Goal: Transaction & Acquisition: Purchase product/service

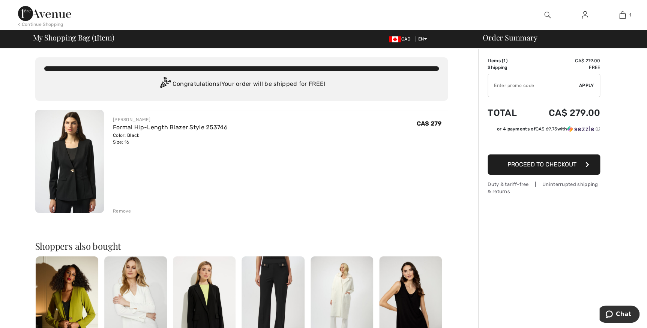
click at [72, 164] on img at bounding box center [69, 161] width 69 height 103
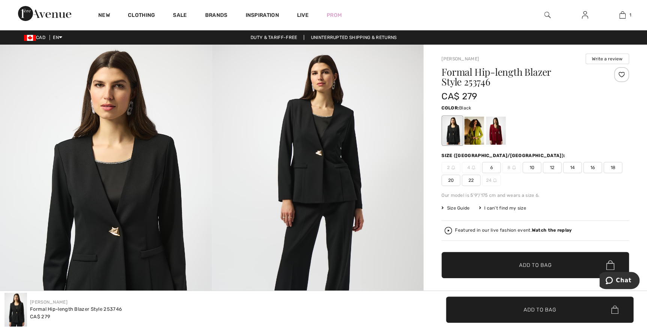
click at [570, 168] on span "14" at bounding box center [572, 167] width 19 height 11
click at [495, 129] on div at bounding box center [496, 131] width 20 height 28
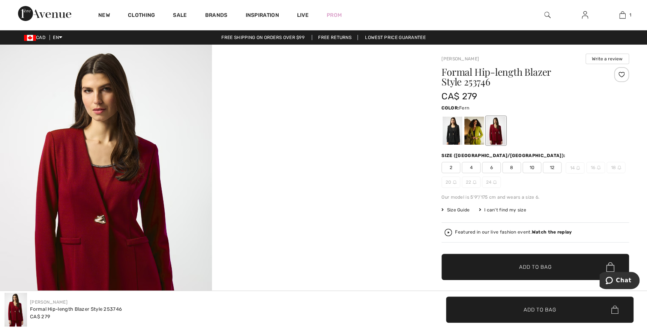
click at [480, 131] on div at bounding box center [474, 131] width 20 height 28
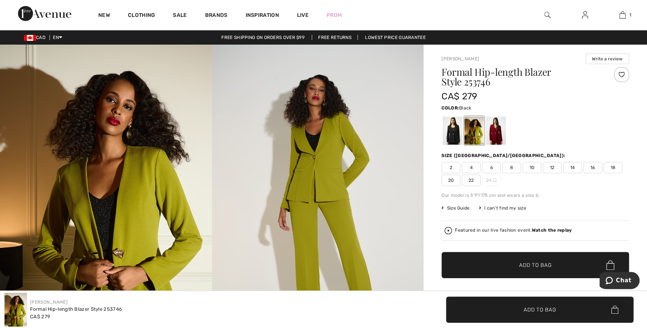
click at [456, 140] on div at bounding box center [453, 131] width 20 height 28
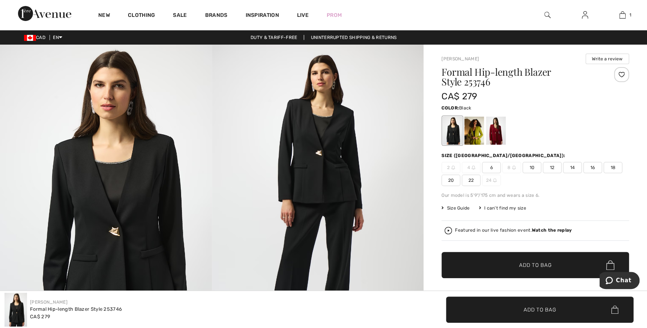
click at [333, 179] on img at bounding box center [318, 203] width 212 height 317
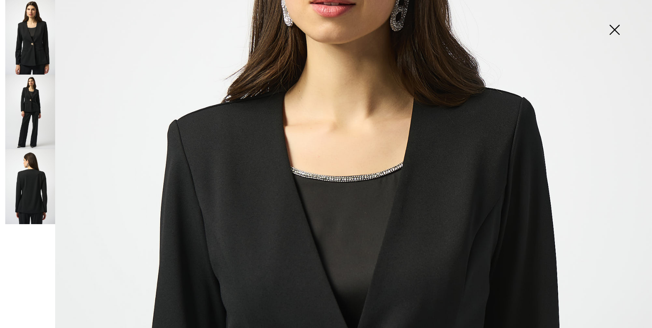
scroll to position [171, 0]
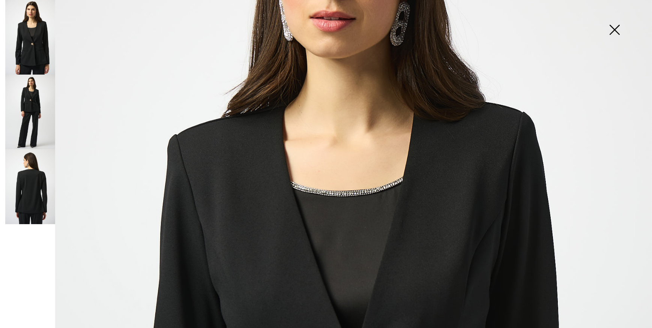
click at [21, 191] on img at bounding box center [30, 186] width 50 height 75
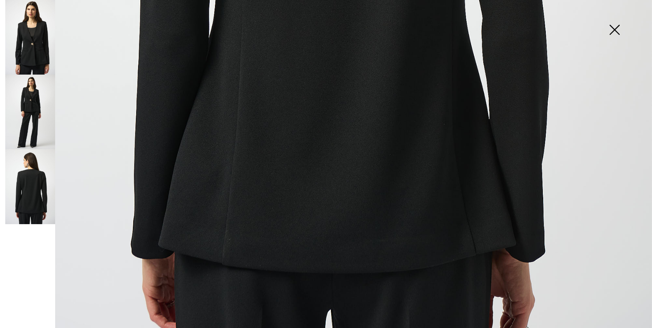
scroll to position [574, 0]
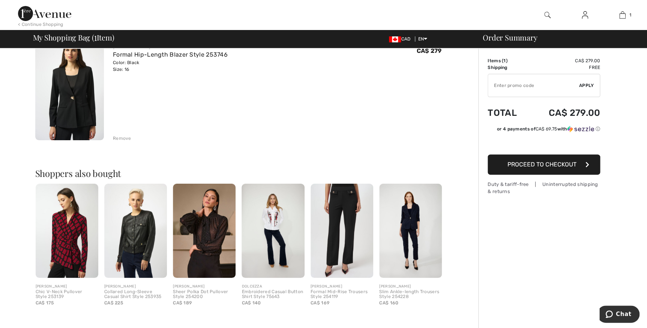
scroll to position [73, 0]
click at [204, 228] on img at bounding box center [204, 230] width 63 height 94
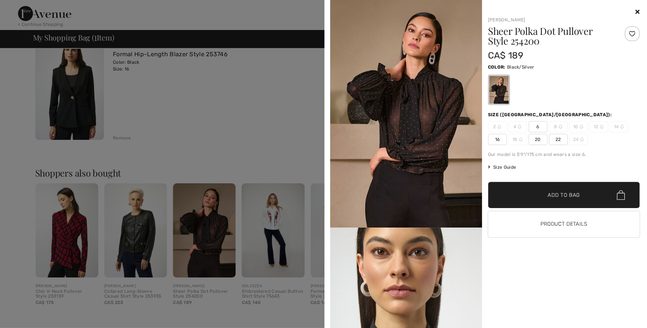
click at [425, 113] on img at bounding box center [406, 114] width 152 height 228
click at [393, 104] on img at bounding box center [406, 114] width 152 height 228
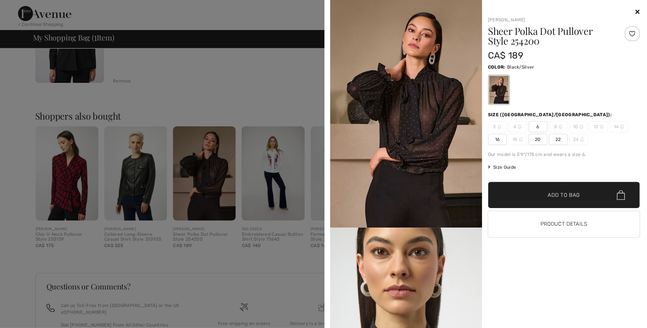
scroll to position [193, 0]
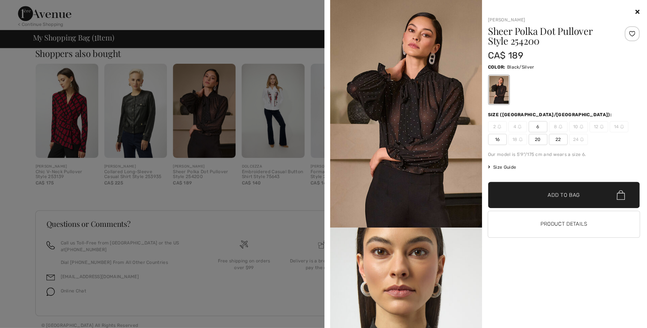
click at [437, 119] on img at bounding box center [406, 114] width 152 height 228
click at [496, 87] on div at bounding box center [499, 90] width 20 height 28
click at [498, 140] on span "16" at bounding box center [497, 139] width 19 height 11
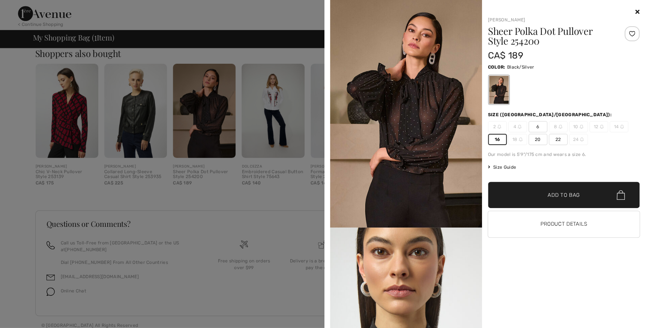
click at [562, 199] on span "✔ Added to Bag Add to Bag" at bounding box center [564, 195] width 152 height 26
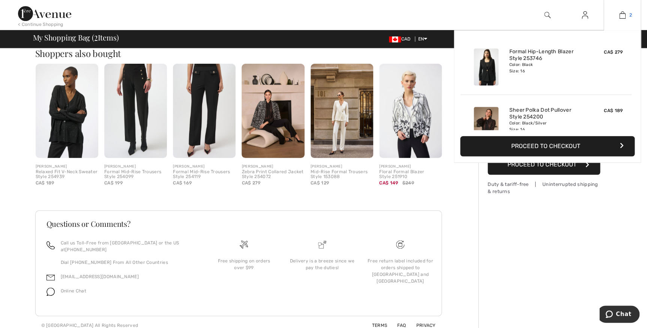
click at [620, 15] on img at bounding box center [622, 15] width 6 height 9
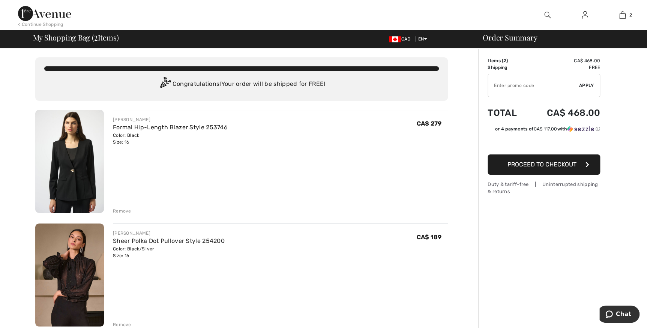
click at [57, 261] on img at bounding box center [69, 275] width 69 height 103
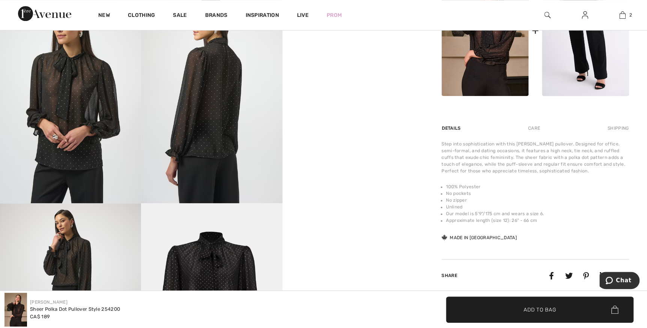
scroll to position [384, 0]
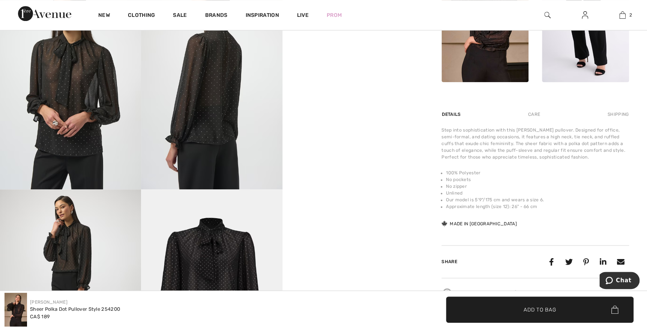
click at [225, 254] on img at bounding box center [211, 295] width 141 height 212
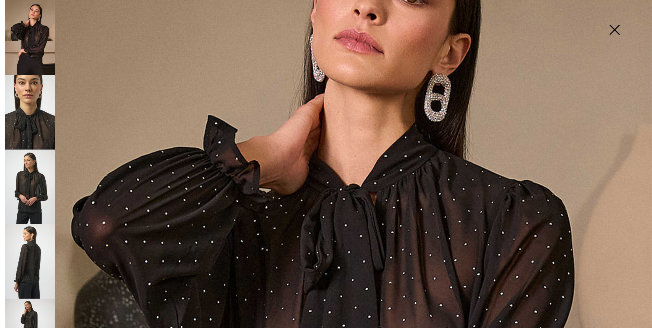
scroll to position [152, 0]
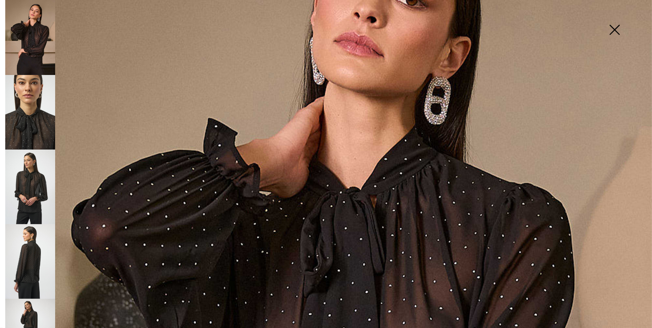
click at [615, 26] on img at bounding box center [615, 30] width 38 height 39
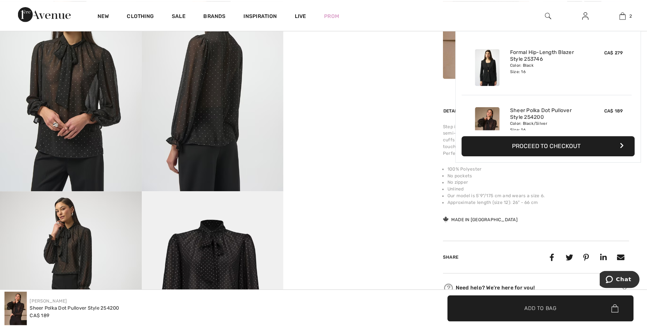
scroll to position [384, 0]
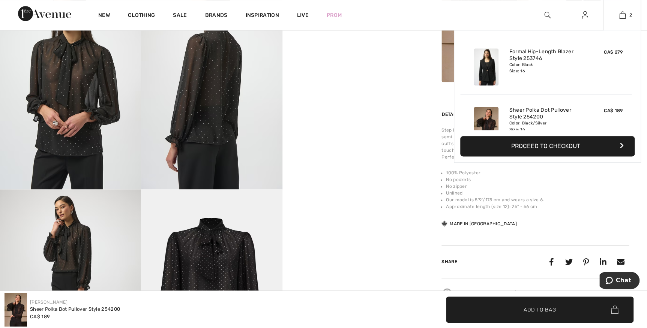
click at [491, 118] on img at bounding box center [486, 125] width 25 height 37
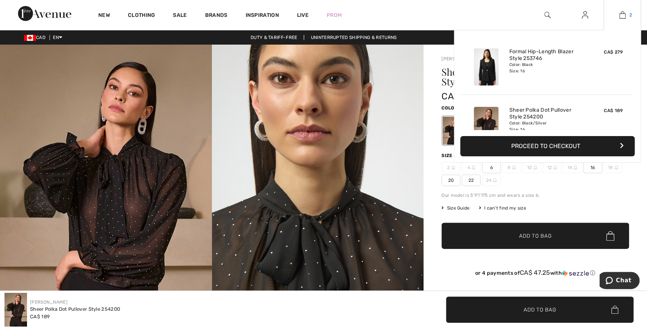
click at [623, 15] on img at bounding box center [622, 15] width 6 height 9
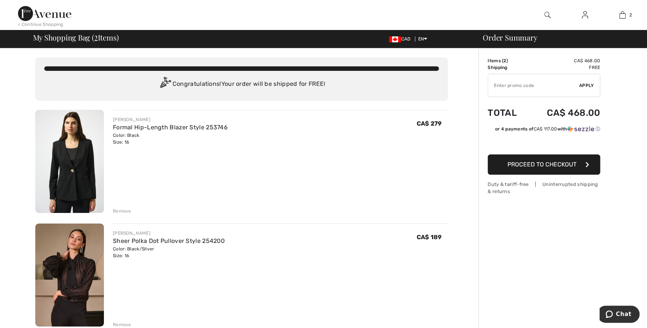
click at [118, 323] on div "Remove" at bounding box center [122, 324] width 18 height 7
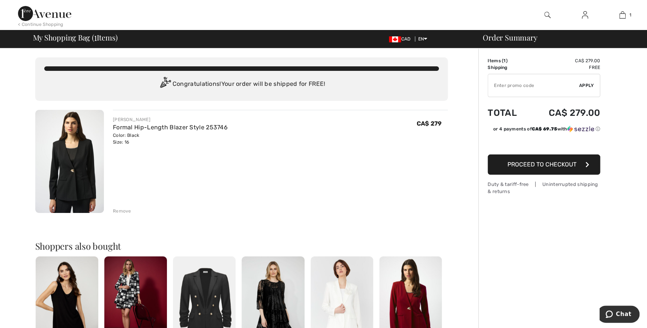
click at [271, 293] on img at bounding box center [273, 304] width 63 height 94
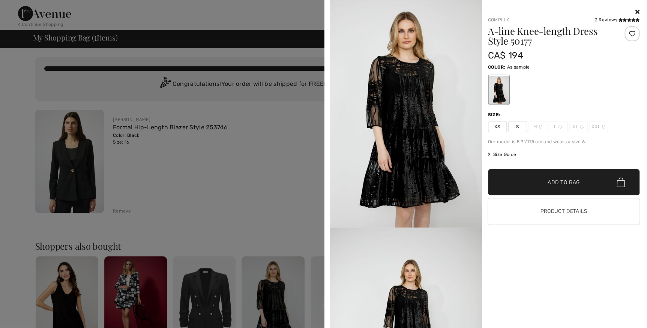
click at [636, 9] on icon at bounding box center [637, 12] width 4 height 6
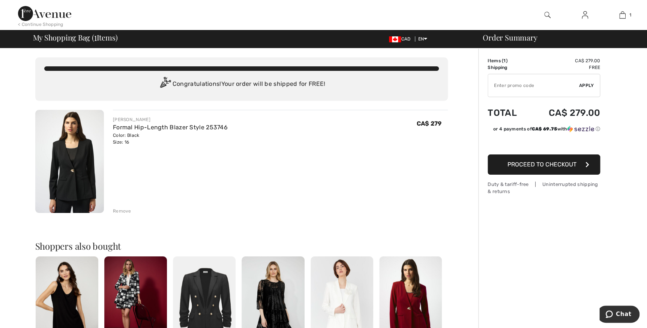
click at [408, 315] on img at bounding box center [410, 304] width 63 height 94
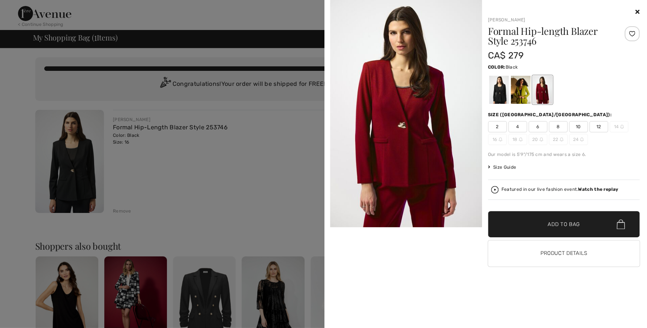
click at [499, 88] on div at bounding box center [499, 90] width 20 height 28
